Goal: Check status: Check status

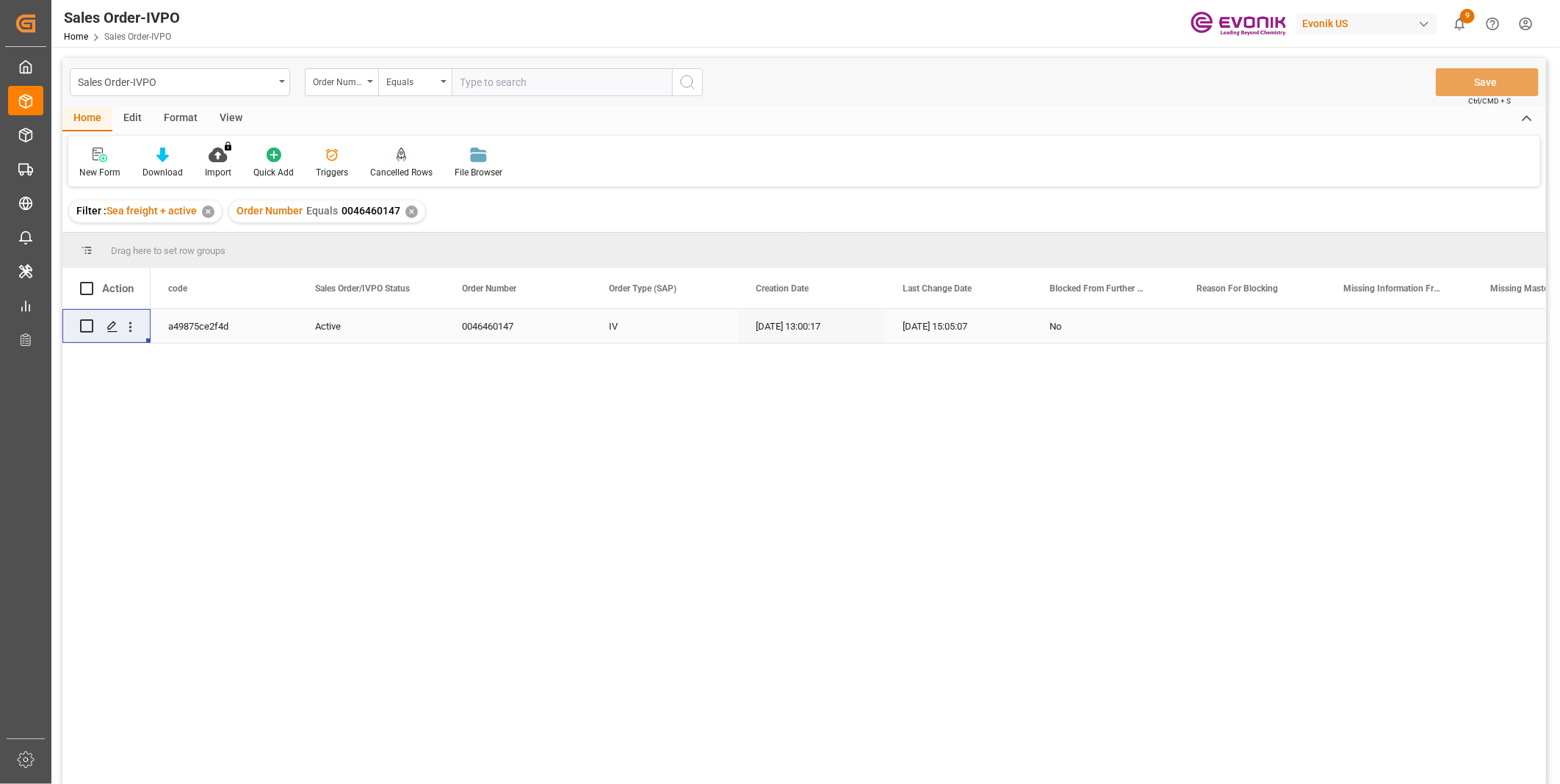
click at [575, 84] on input "text" at bounding box center [562, 82] width 221 height 28
paste input "2007139118"
type input "2007139118"
click at [690, 89] on icon "search button" at bounding box center [688, 82] width 17 height 17
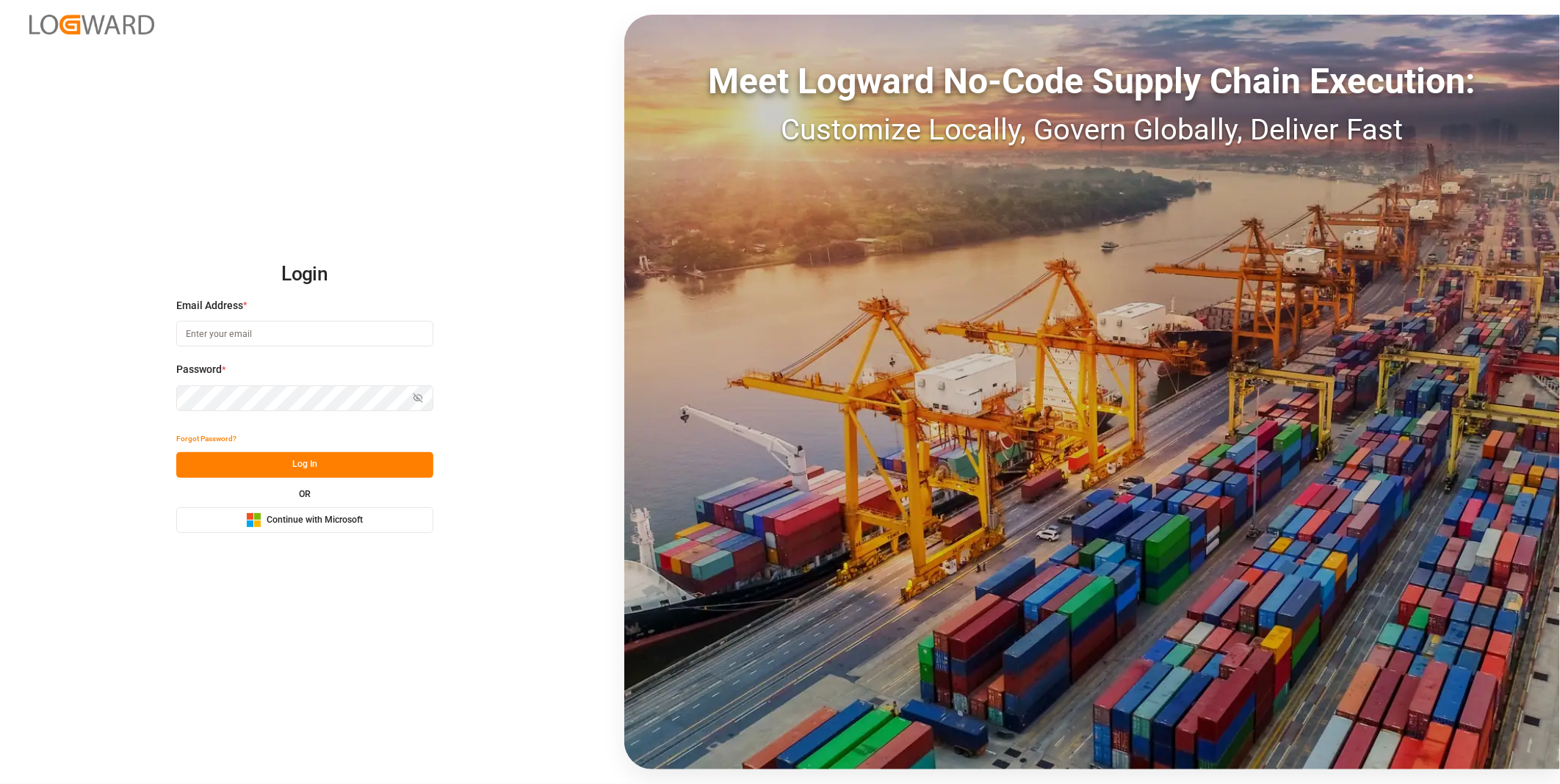
type input "julissa.then@leschaco.com"
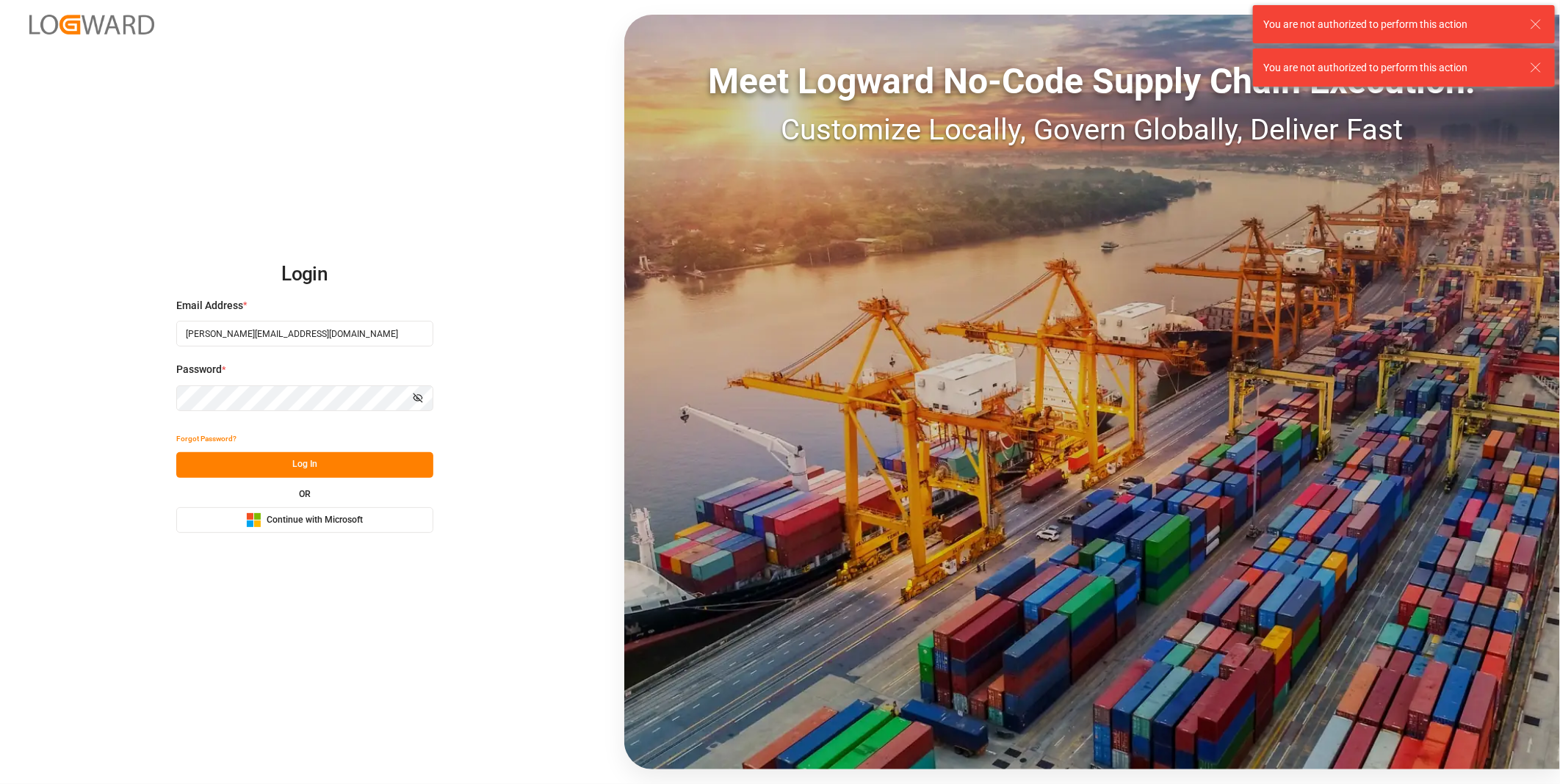
click at [297, 457] on button "Log In" at bounding box center [304, 465] width 257 height 25
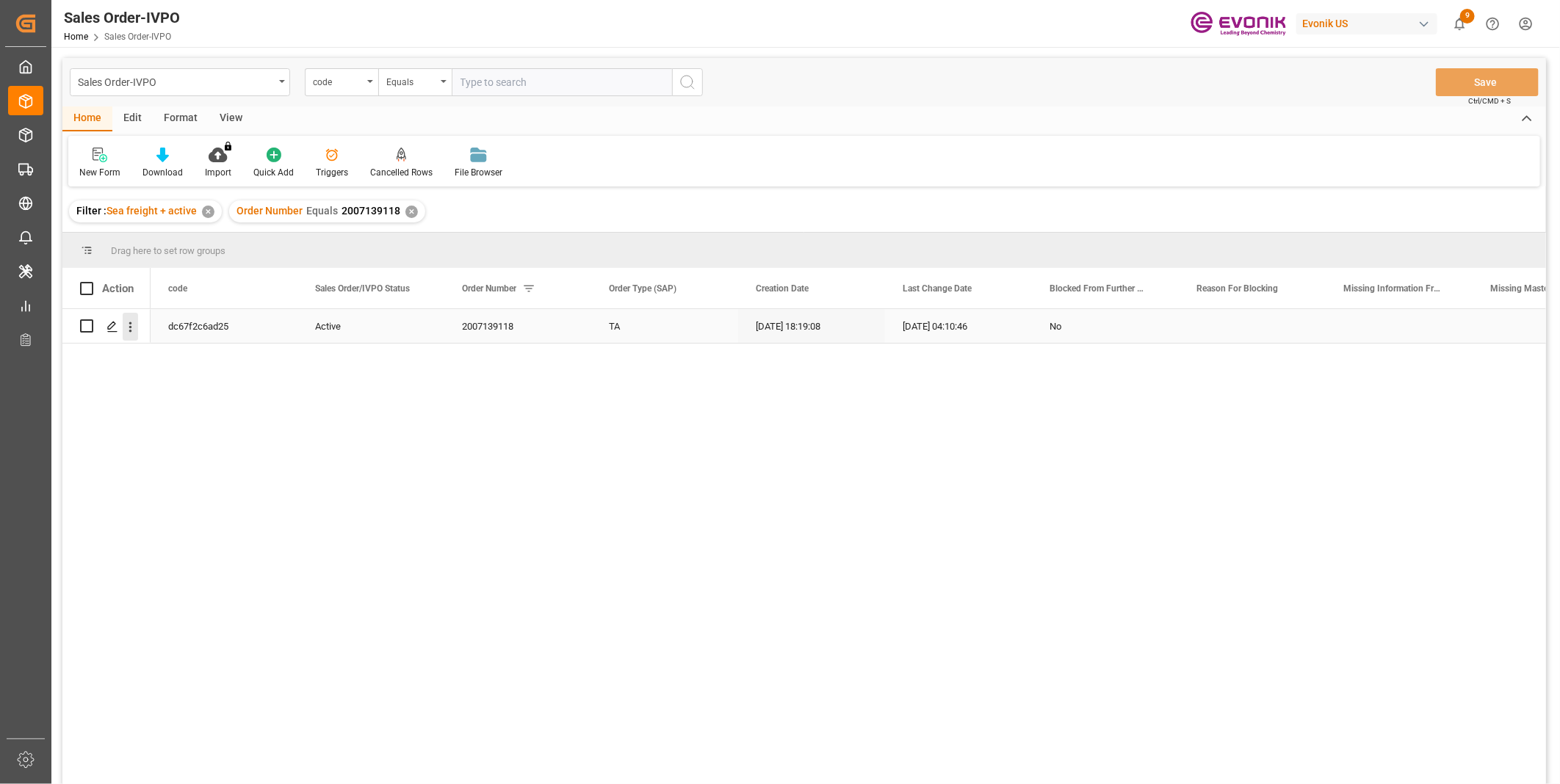
click at [123, 333] on icon "open menu" at bounding box center [131, 327] width 16 height 16
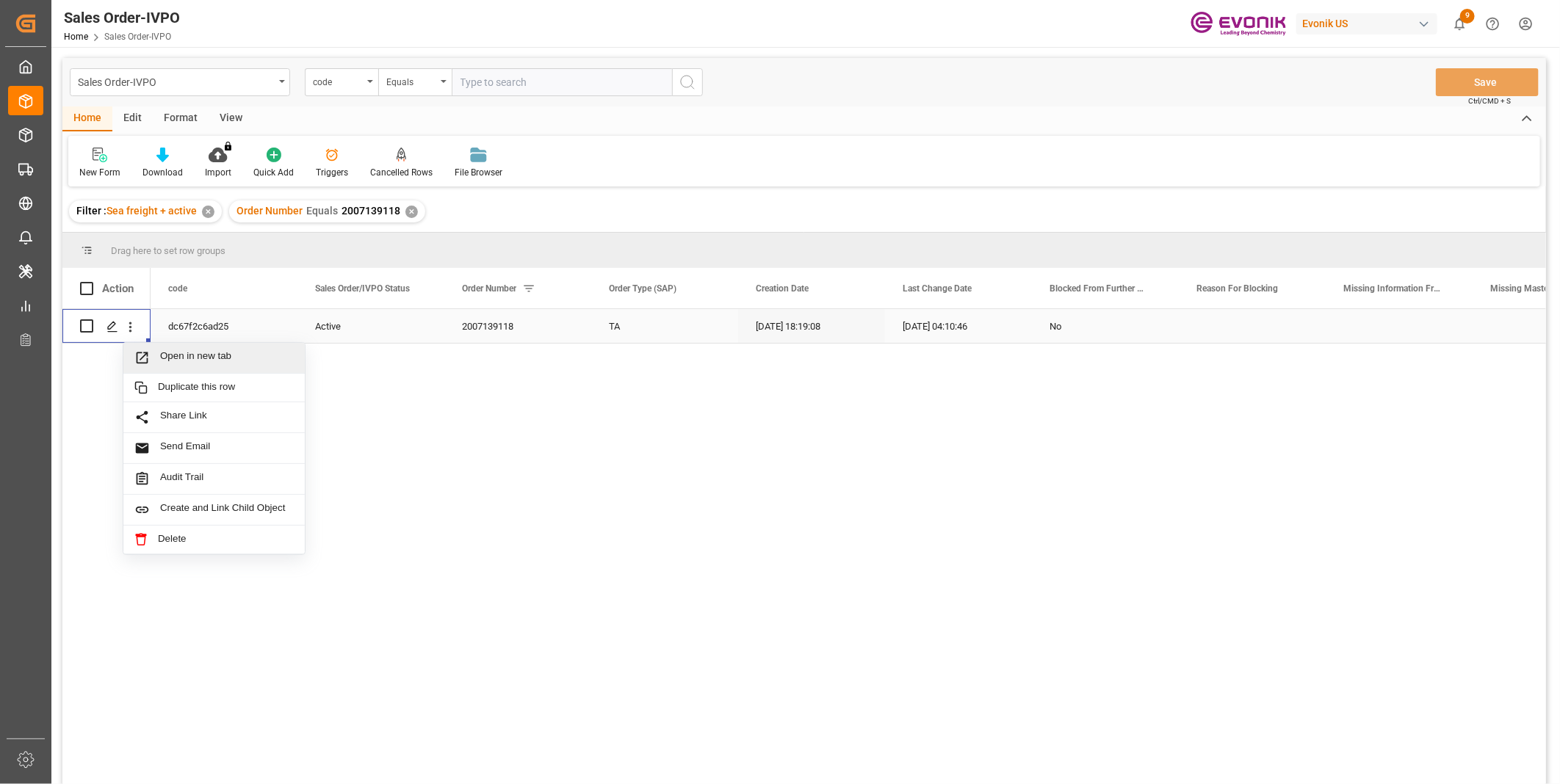
click at [169, 352] on span "Open in new tab" at bounding box center [227, 358] width 133 height 16
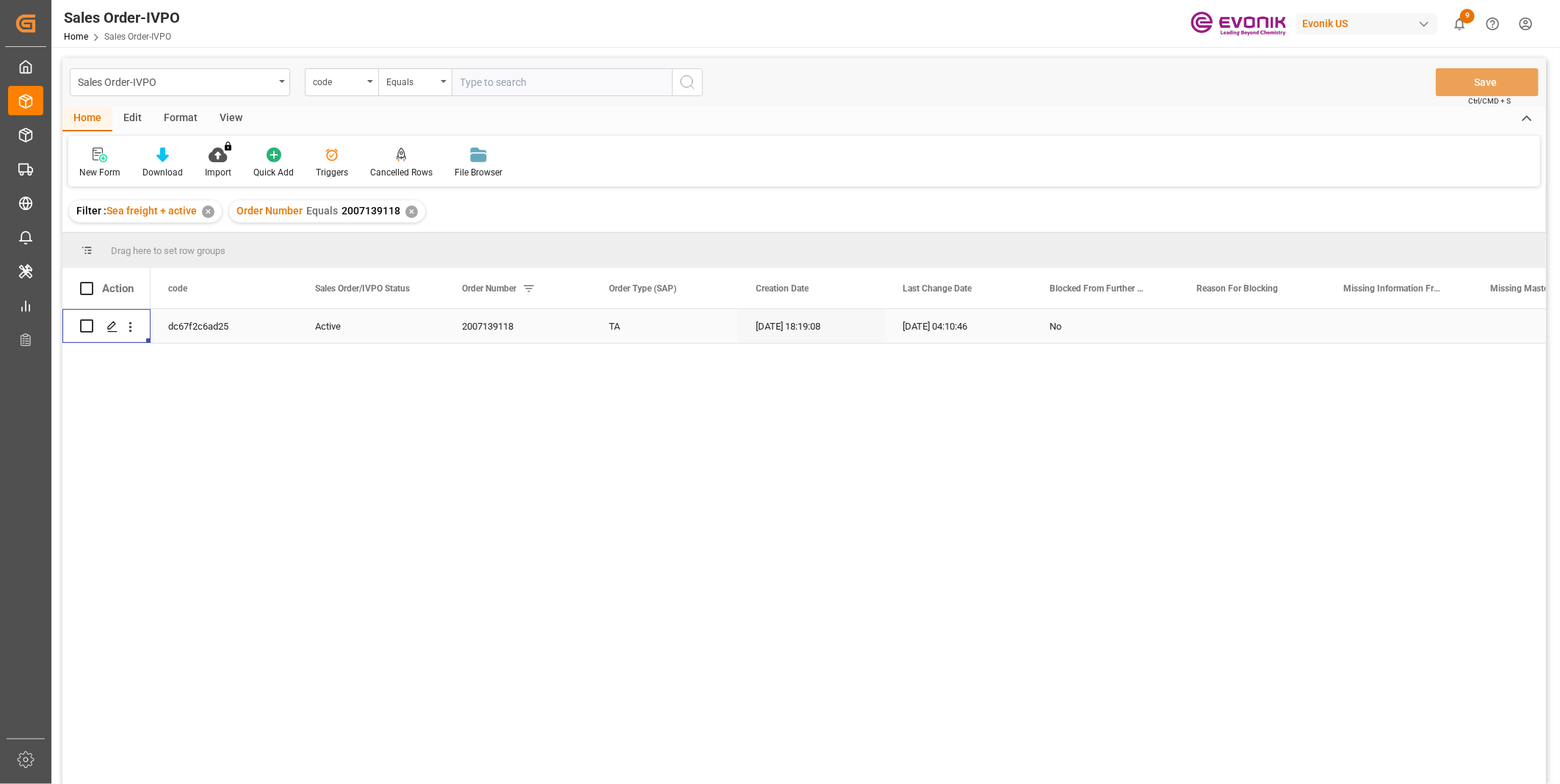
click at [544, 88] on input "text" at bounding box center [562, 82] width 221 height 28
click at [332, 88] on div "code" at bounding box center [338, 80] width 50 height 17
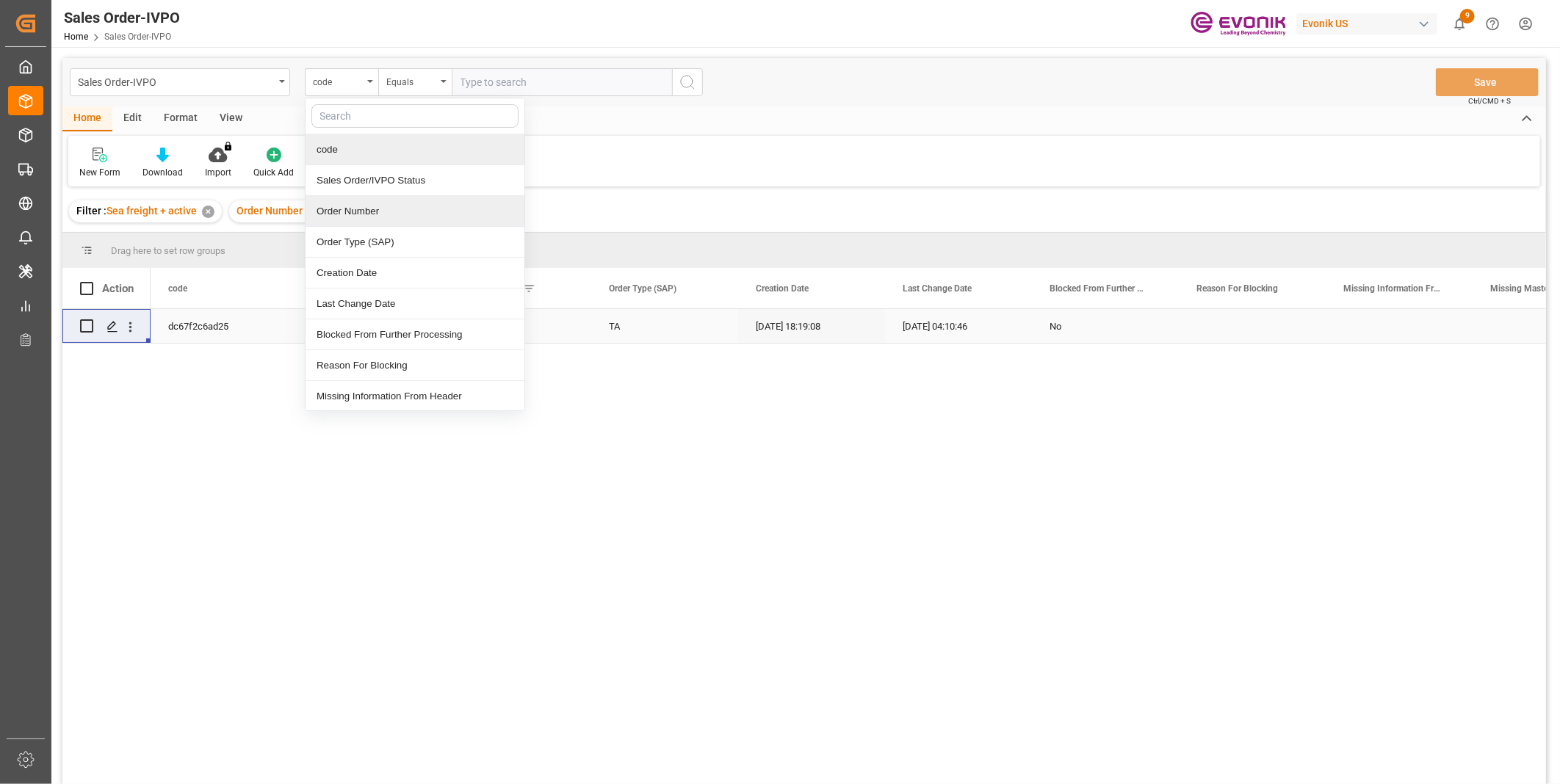
click at [362, 204] on div "Order Number" at bounding box center [414, 211] width 219 height 31
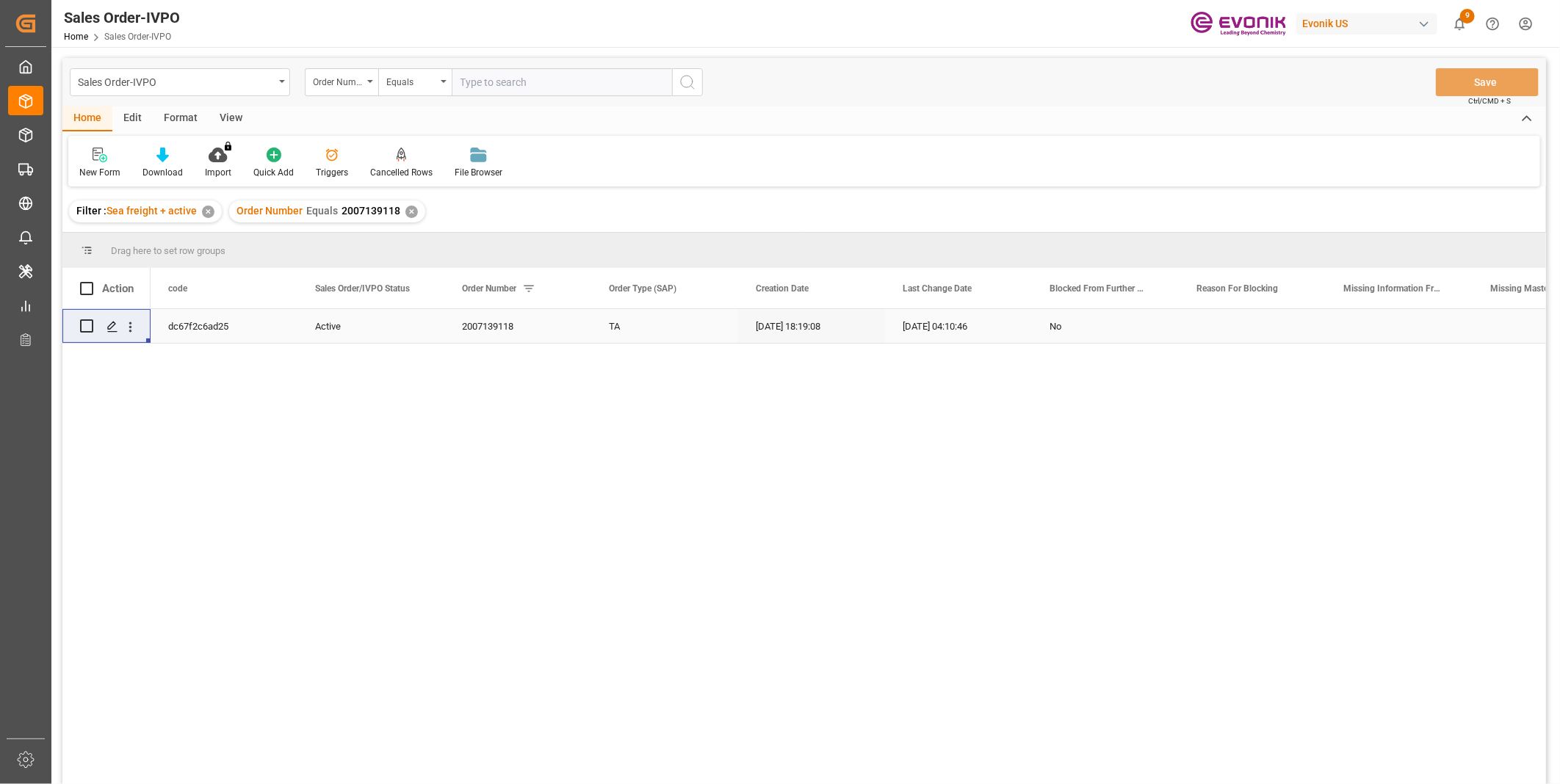
click at [494, 90] on input "text" at bounding box center [562, 82] width 221 height 28
paste input "2007135633"
type input "2007135633"
click at [689, 86] on icon "search button" at bounding box center [688, 82] width 17 height 17
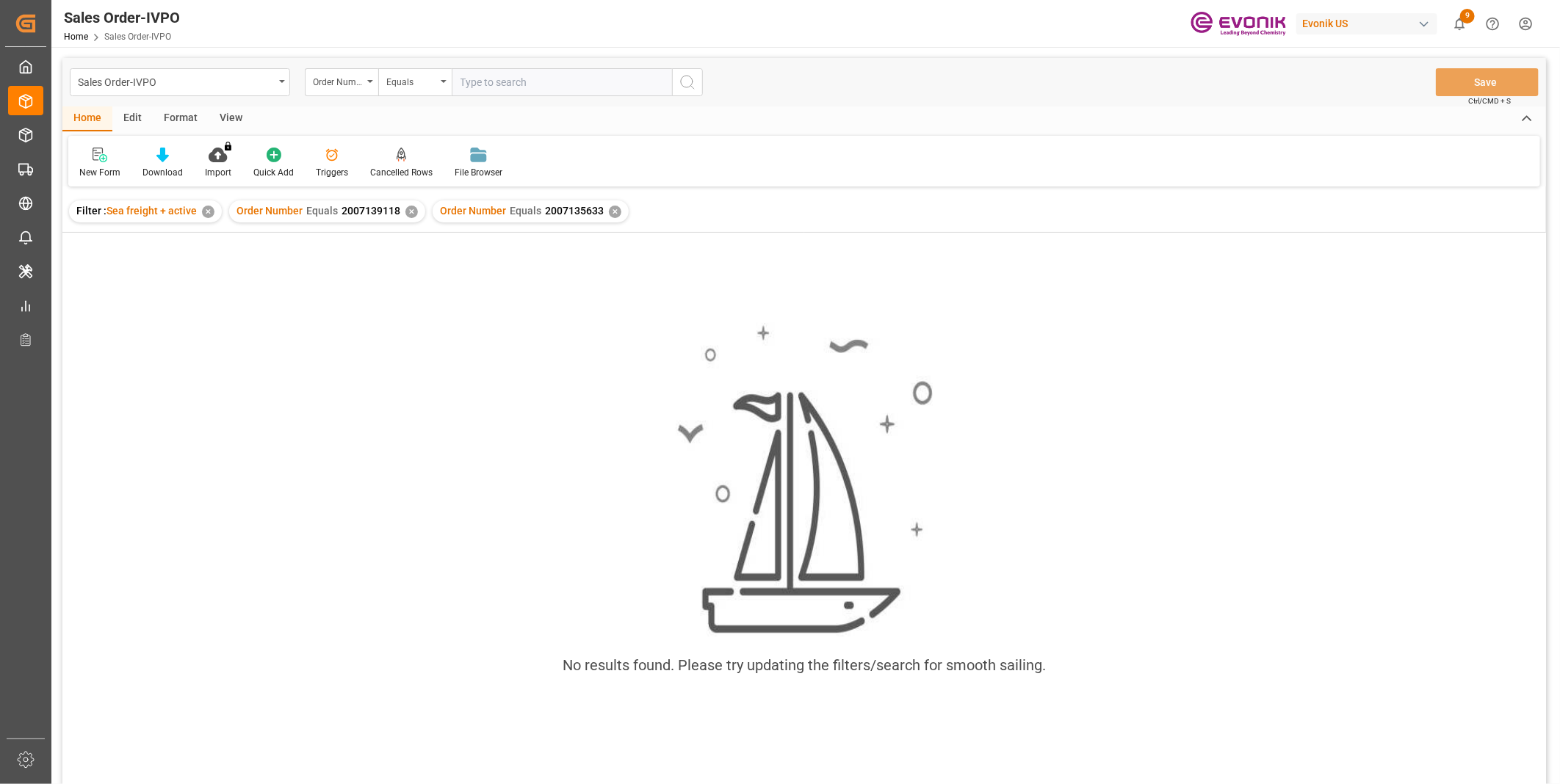
click at [406, 210] on div "✕" at bounding box center [412, 212] width 12 height 12
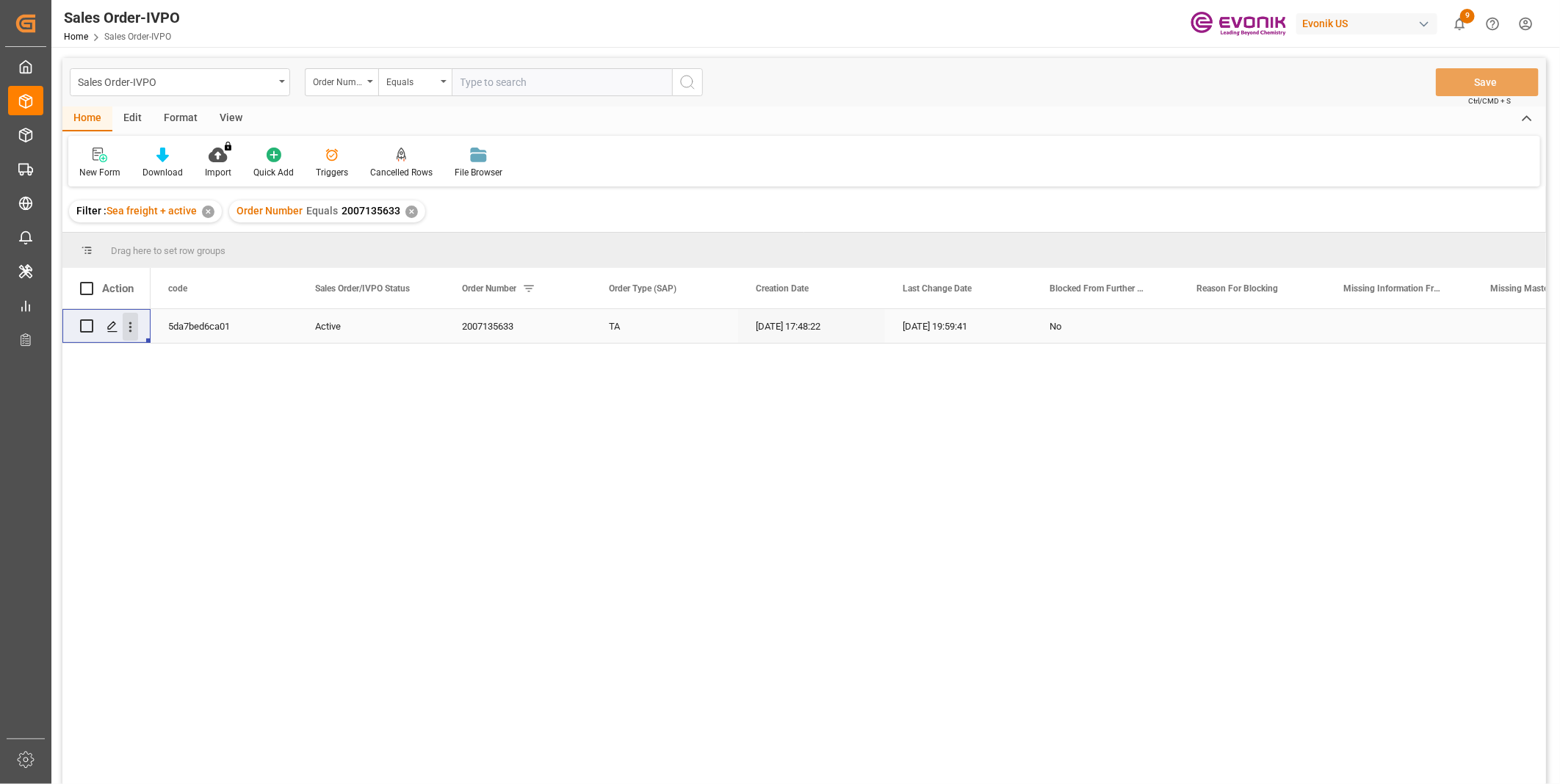
click at [137, 328] on icon "open menu" at bounding box center [131, 327] width 16 height 16
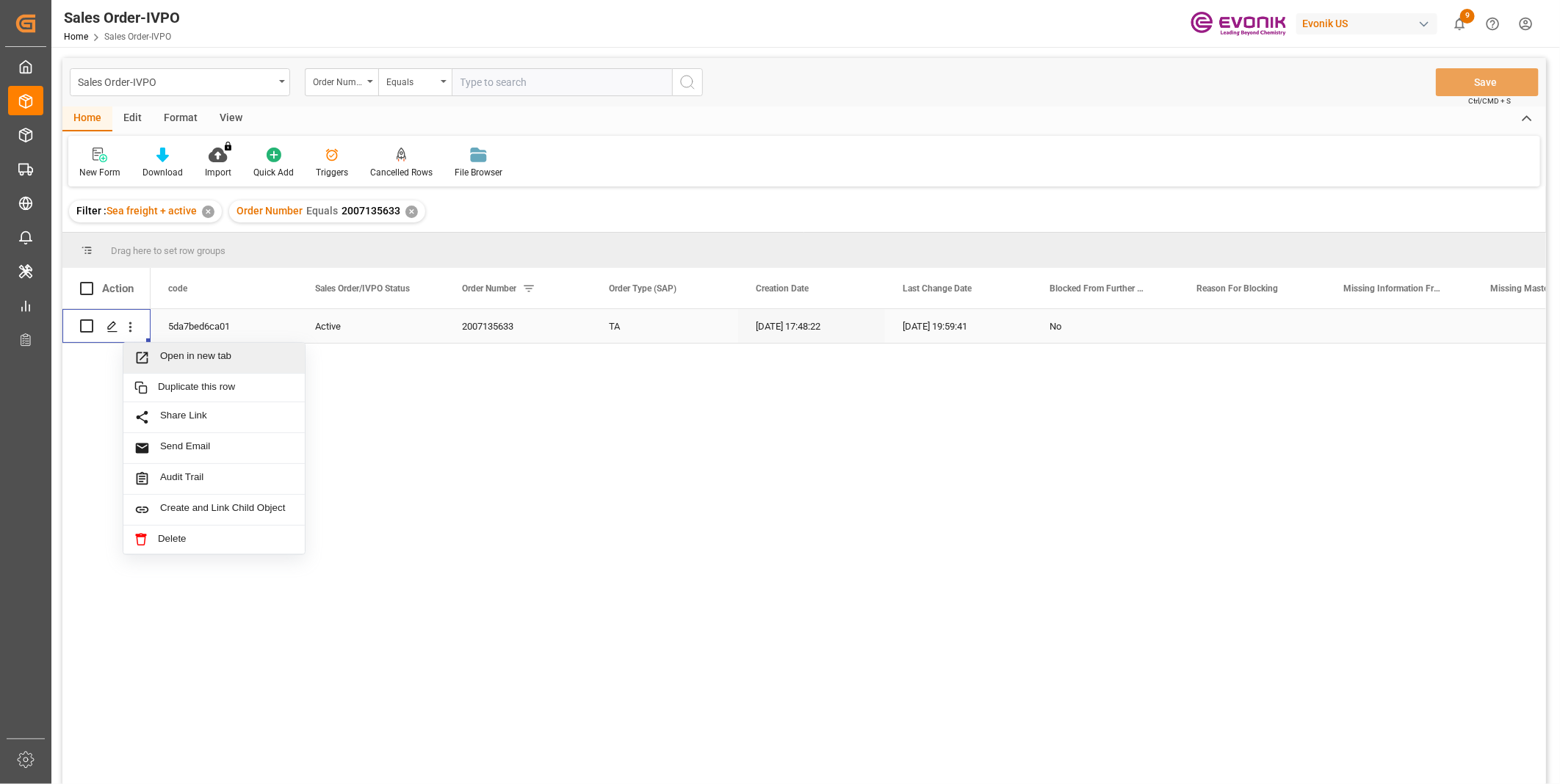
click at [194, 351] on span "Open in new tab" at bounding box center [227, 358] width 133 height 16
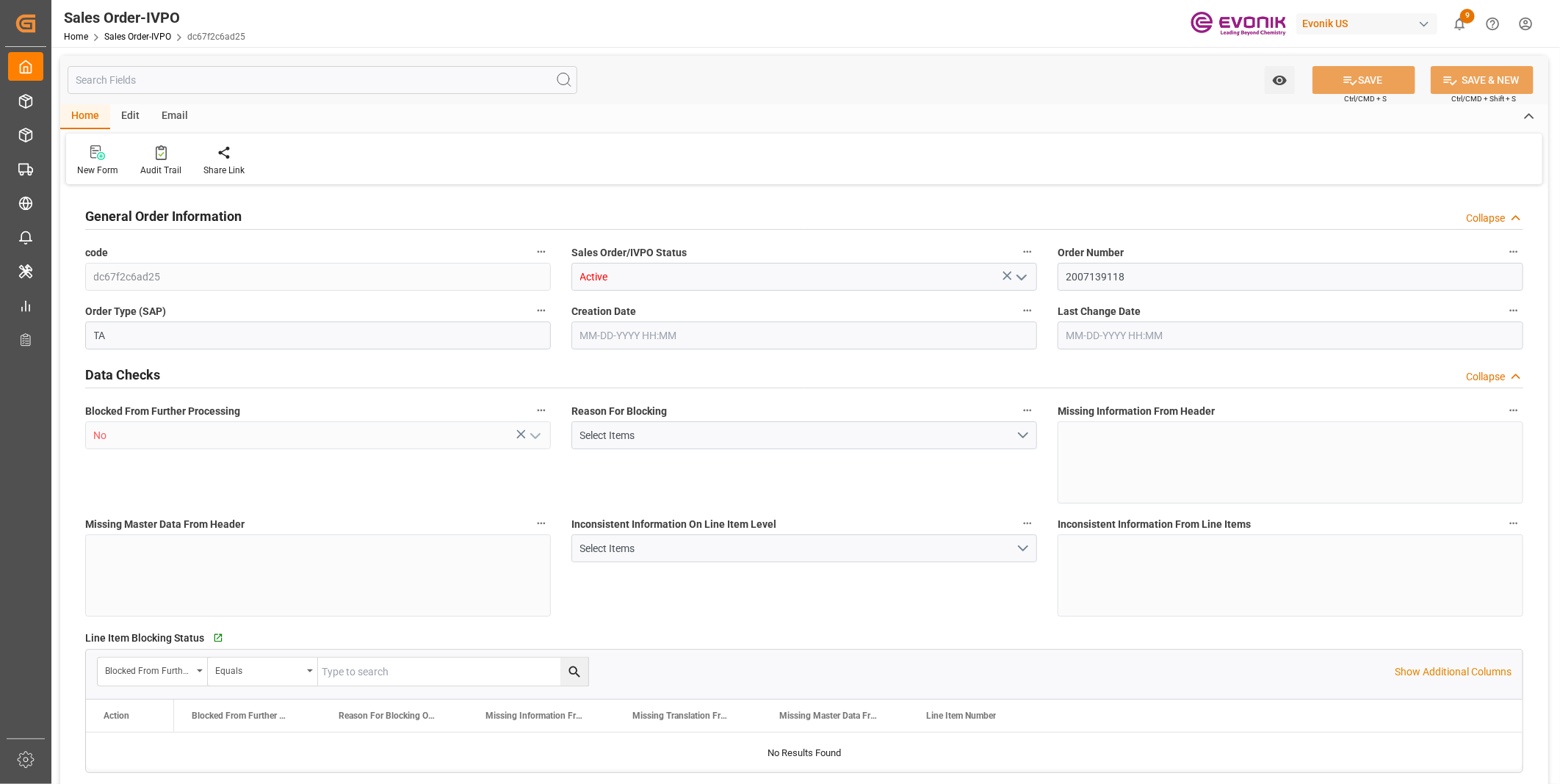
type input "COPUL"
type input "0"
type input "1"
type input "17074"
type input "44.544"
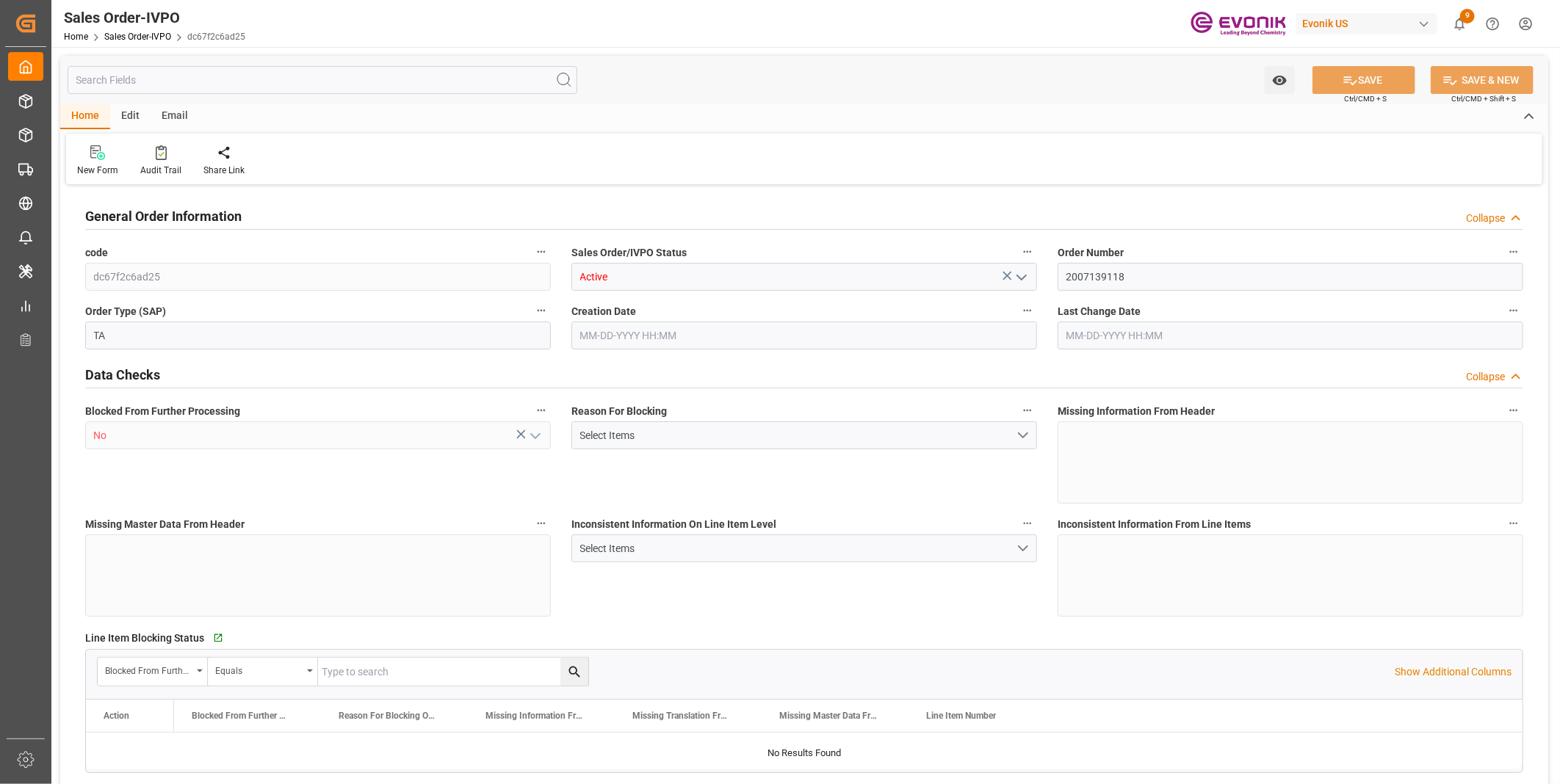
type input "0"
type input "08-13-2025 18:19"
type input "09-01-2025 04:10"
click at [274, 88] on input "text" at bounding box center [322, 80] width 510 height 28
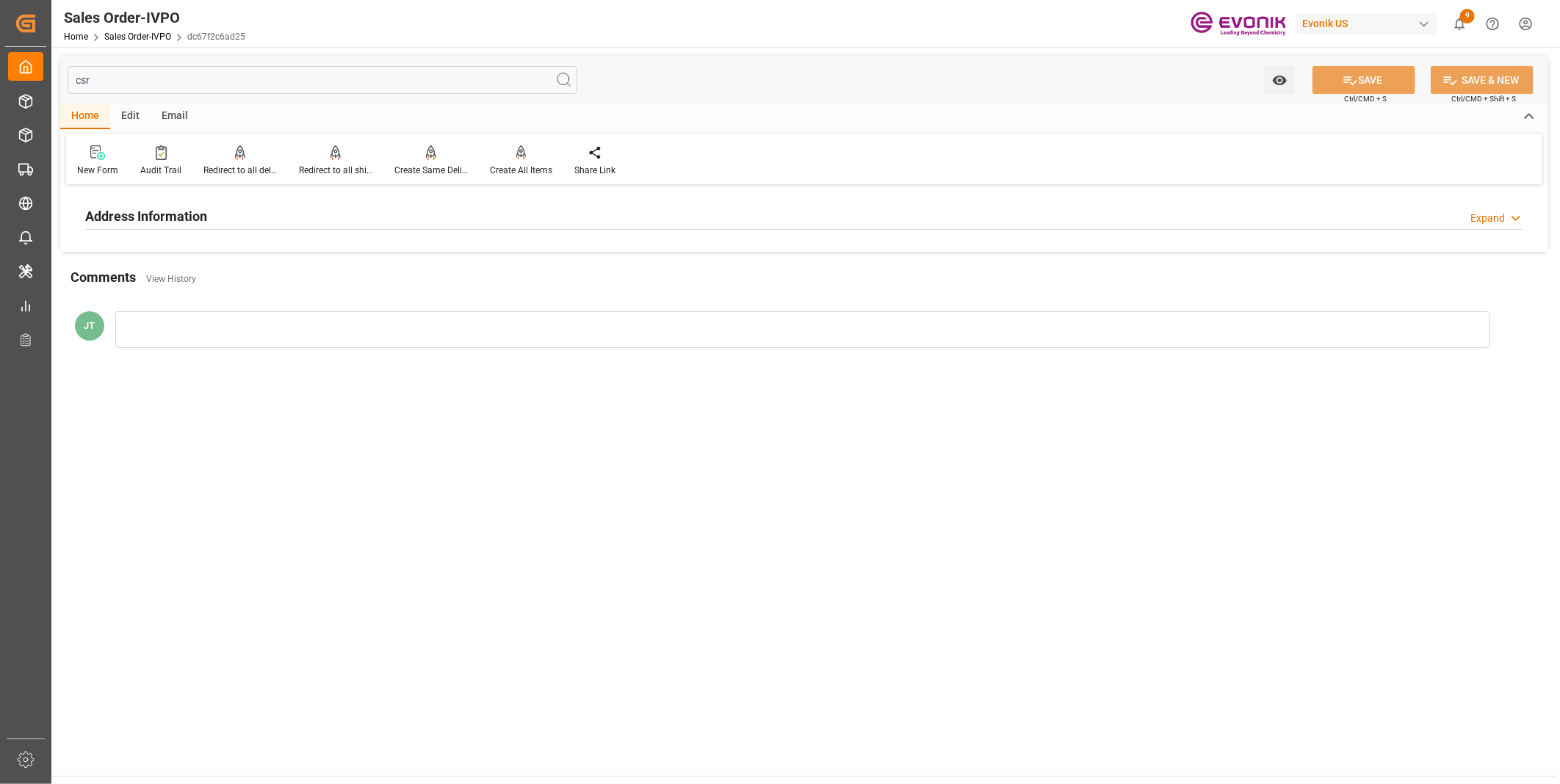
type input "csr"
click at [245, 222] on div "Address Information Expand" at bounding box center [804, 215] width 1438 height 28
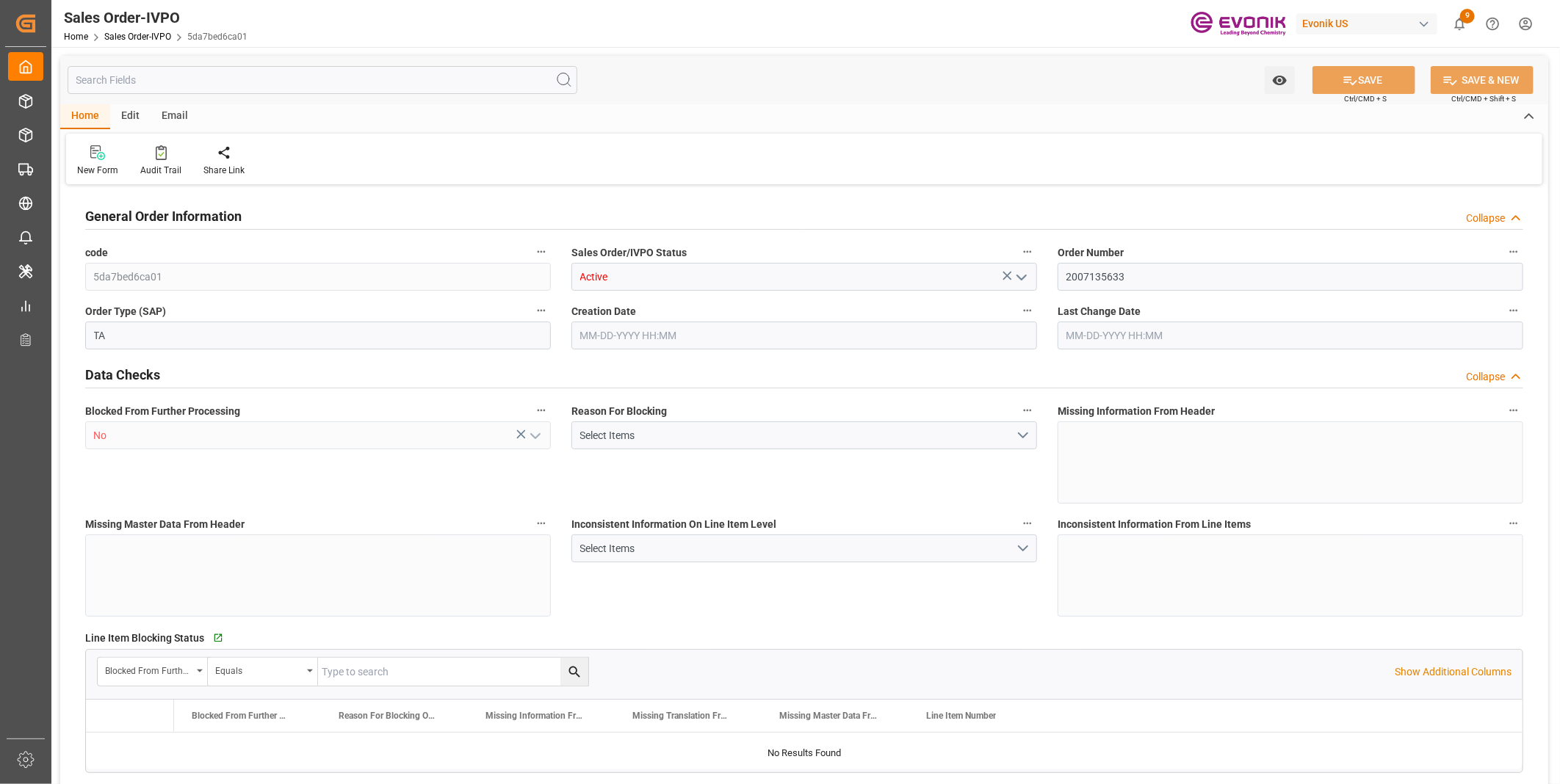
type input "ECPSJ"
type input "0"
type input "1"
type input "2"
type input "1"
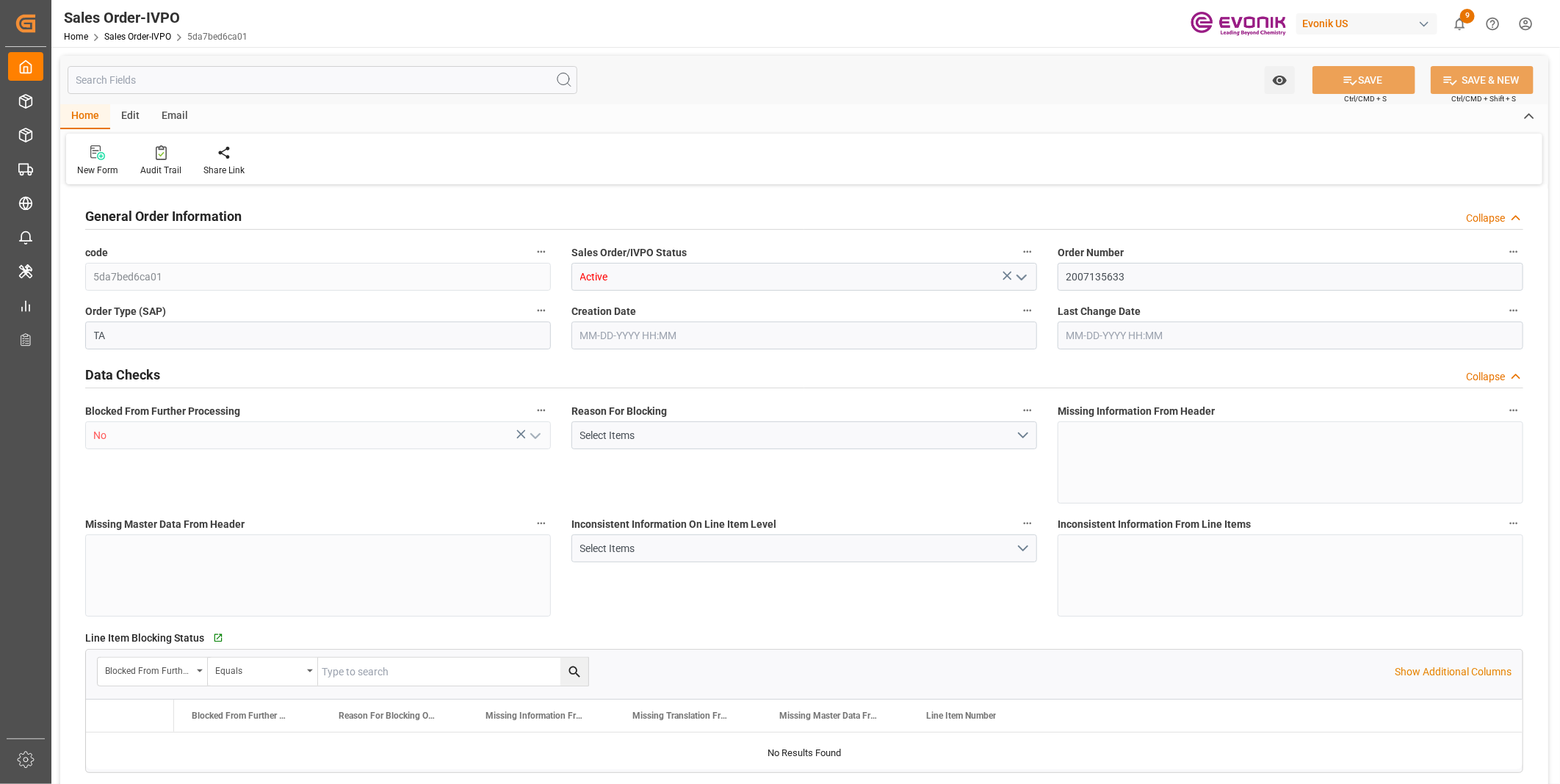
type input "20548"
type input "55.4848"
type input "19000"
type input "60"
type input "[DATE] 17:48"
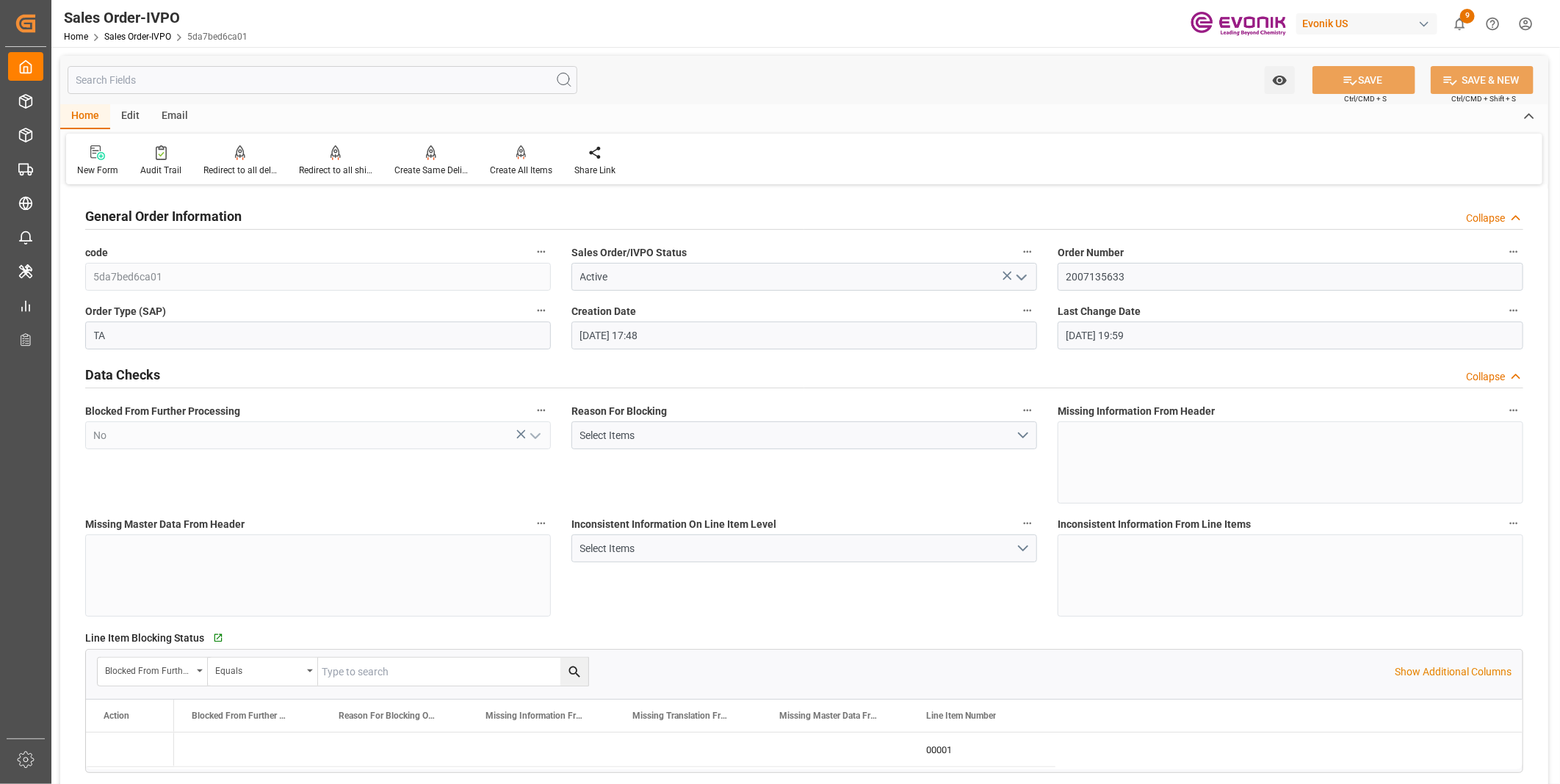
type input "[DATE] 19:59"
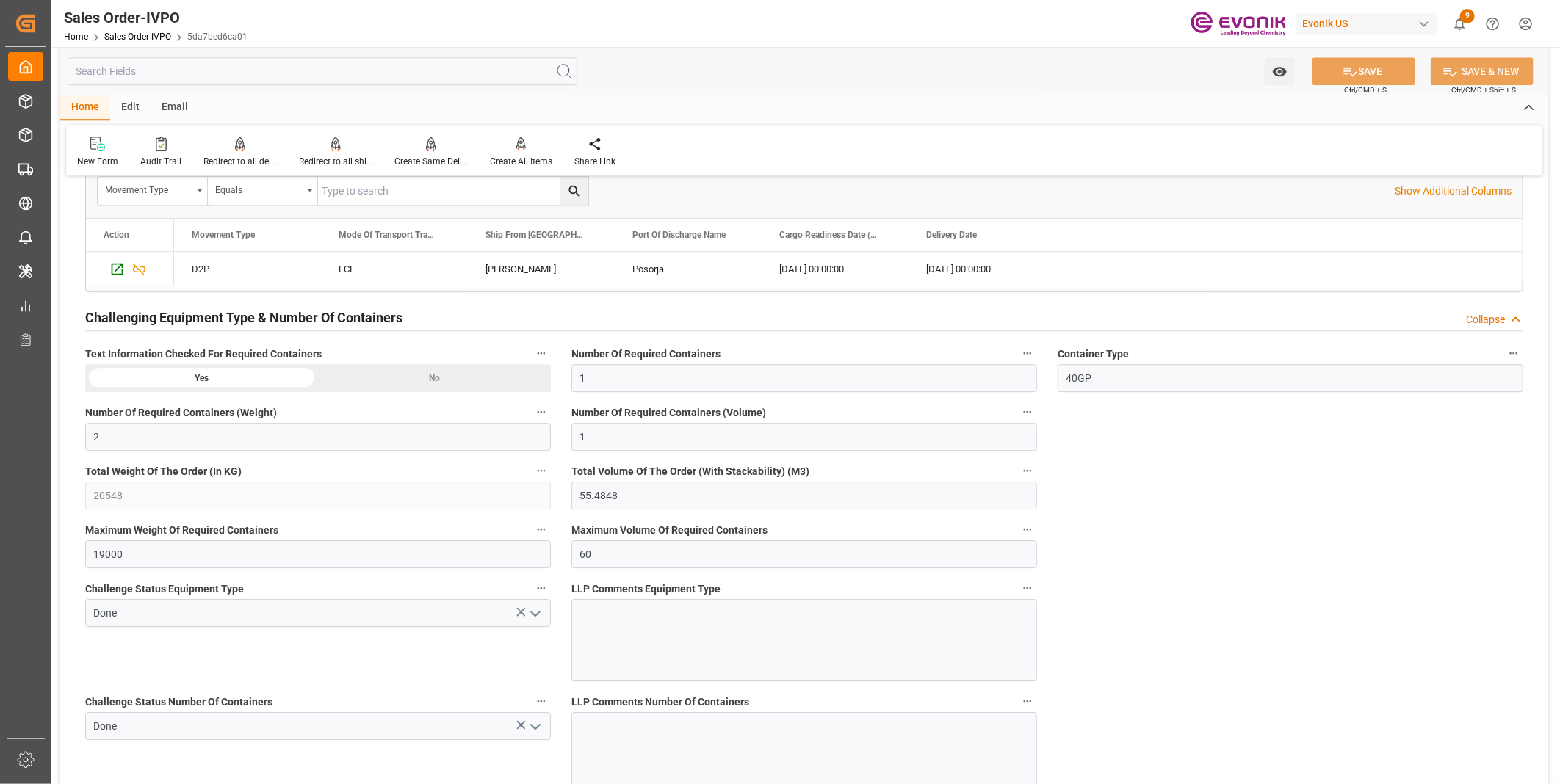
scroll to position [2444, 0]
